Goal: Task Accomplishment & Management: Complete application form

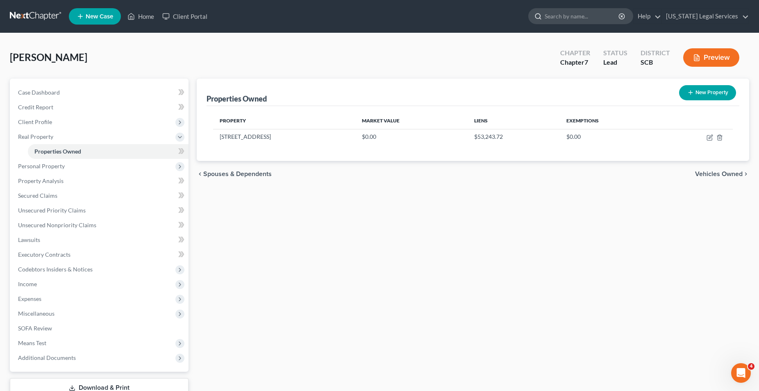
click at [571, 17] on input "search" at bounding box center [582, 16] width 75 height 15
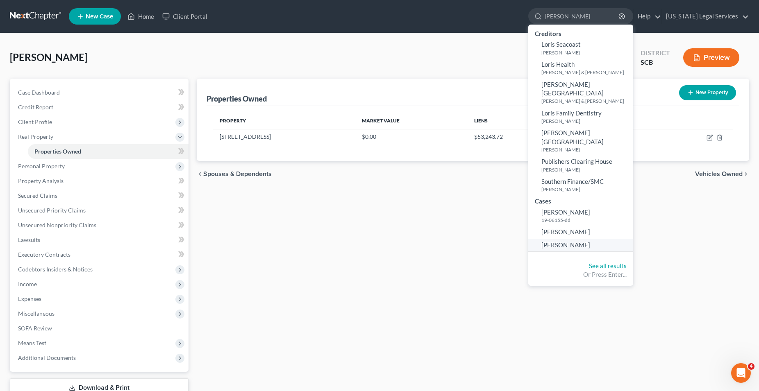
type input "[PERSON_NAME]"
click at [550, 241] on span "[PERSON_NAME]" at bounding box center [565, 244] width 49 height 7
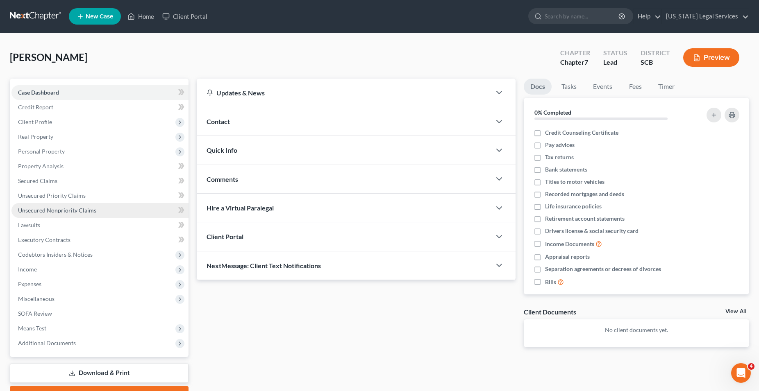
click at [36, 209] on span "Unsecured Nonpriority Claims" at bounding box center [57, 210] width 78 height 7
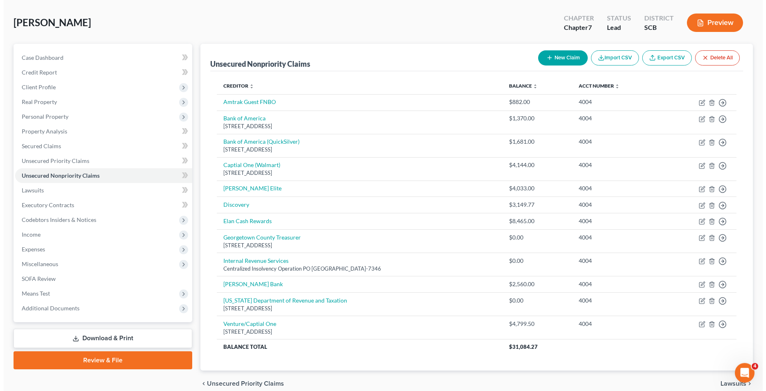
scroll to position [73, 0]
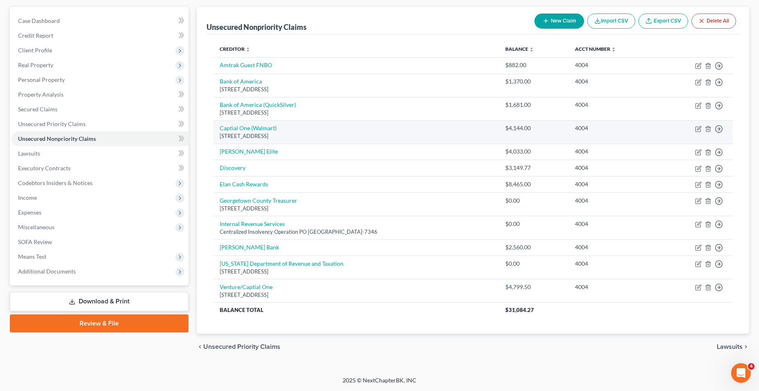
drag, startPoint x: 561, startPoint y: 23, endPoint x: 550, endPoint y: 135, distance: 113.2
click at [561, 22] on button "New Claim" at bounding box center [559, 21] width 50 height 15
select select "0"
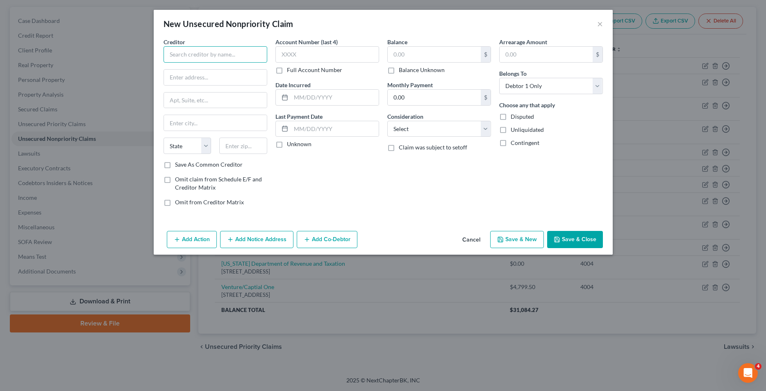
click at [233, 61] on input "text" at bounding box center [215, 54] width 104 height 16
type input "Barclays Bank/Old Navy"
type input "[STREET_ADDRESS]"
click at [239, 127] on input "text" at bounding box center [215, 123] width 103 height 16
type input "Wilmington"
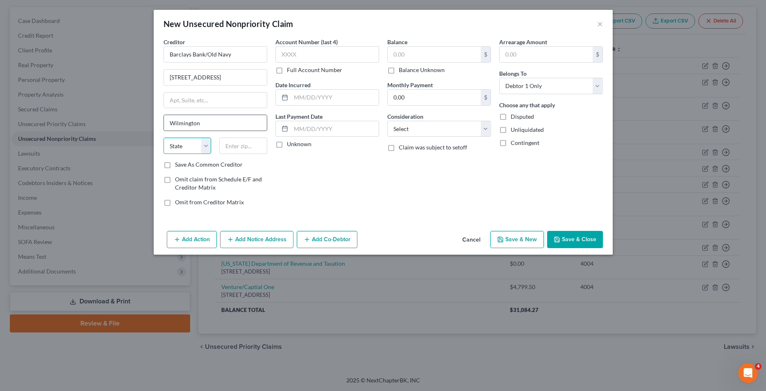
select select "7"
type input "19801"
click at [325, 55] on input "text" at bounding box center [327, 54] width 104 height 16
type input "4004"
click at [432, 56] on input "text" at bounding box center [434, 55] width 93 height 16
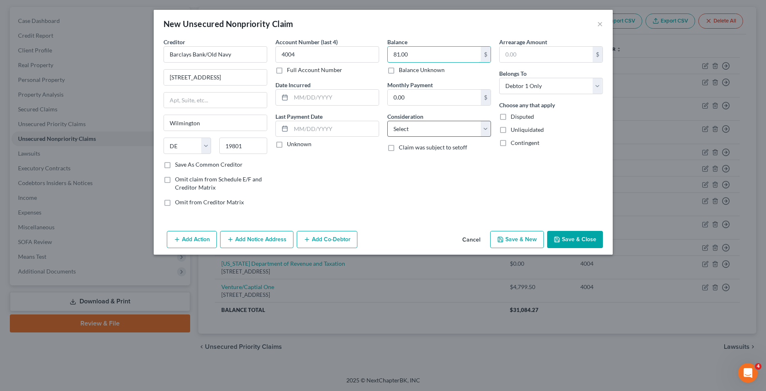
type input "81.00"
click at [387, 121] on select "Select Cable / Satellite Services Collection Agency Credit Card Debt Debt Couns…" at bounding box center [439, 129] width 104 height 16
select select "2"
click option "Credit Card Debt" at bounding box center [0, 0] width 0 height 0
click at [519, 243] on button "Save & New" at bounding box center [517, 239] width 54 height 17
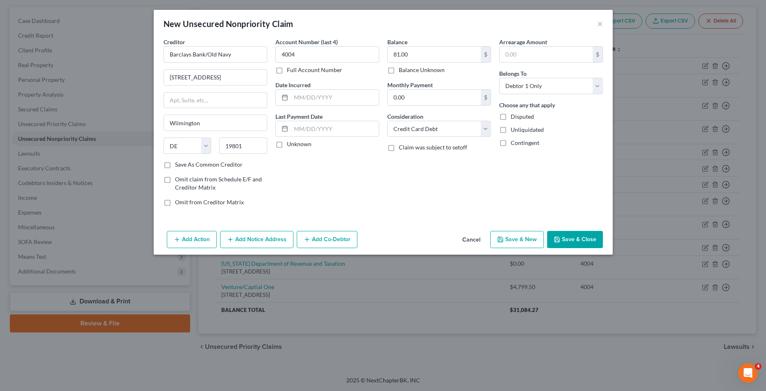
select select "0"
